Goal: Information Seeking & Learning: Learn about a topic

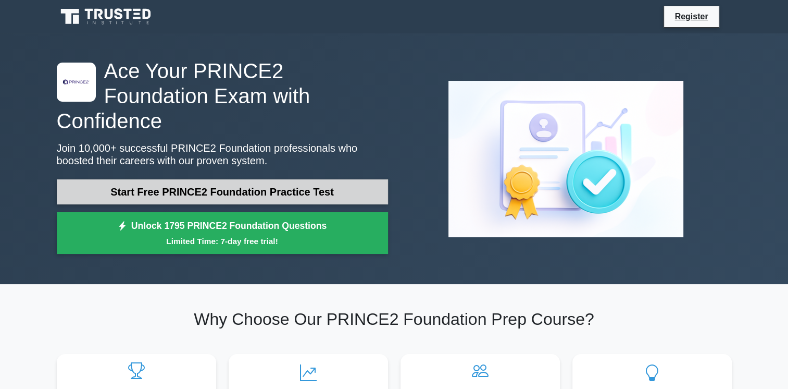
click at [194, 179] on link "Start Free PRINCE2 Foundation Practice Test" at bounding box center [222, 191] width 331 height 25
